Goal: Task Accomplishment & Management: Manage account settings

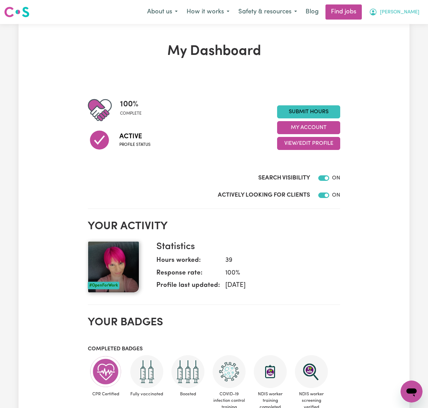
click at [377, 15] on icon "My Account" at bounding box center [373, 12] width 8 height 8
click at [397, 54] on link "Logout" at bounding box center [396, 52] width 54 height 13
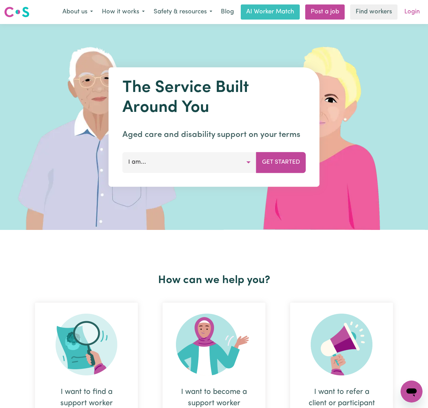
click at [407, 14] on link "Login" at bounding box center [412, 11] width 24 height 15
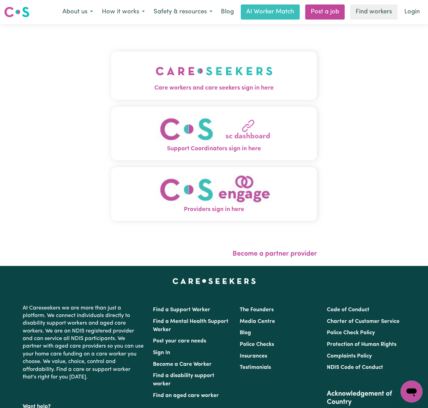
click at [170, 68] on img "Care workers and care seekers sign in here" at bounding box center [214, 70] width 117 height 25
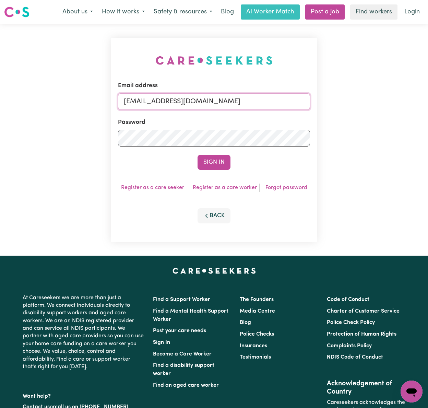
click at [158, 102] on input "[EMAIL_ADDRESS][DOMAIN_NAME]" at bounding box center [214, 101] width 192 height 16
drag, startPoint x: 160, startPoint y: 100, endPoint x: 353, endPoint y: 96, distance: 192.8
click at [353, 96] on div "Email address [EMAIL_ADDRESS][DOMAIN_NAME] Password Sign In Register as a care …" at bounding box center [214, 140] width 428 height 232
type input "[EMAIL_ADDRESS][DOMAIN_NAME]"
click at [198, 155] on button "Sign In" at bounding box center [214, 162] width 33 height 15
